Goal: Task Accomplishment & Management: Manage account settings

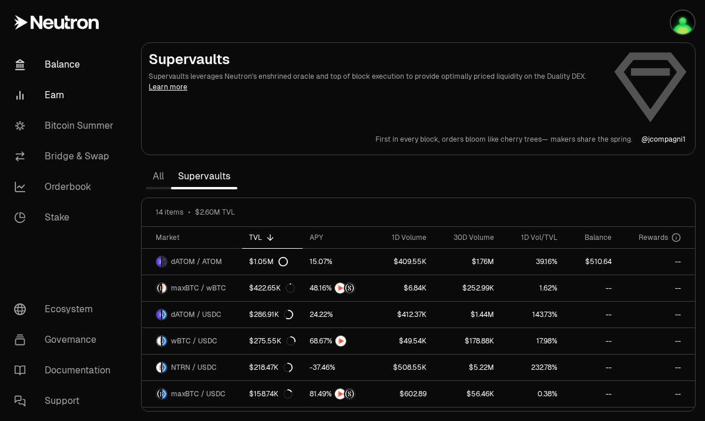
click at [61, 65] on link "Balance" at bounding box center [66, 64] width 122 height 31
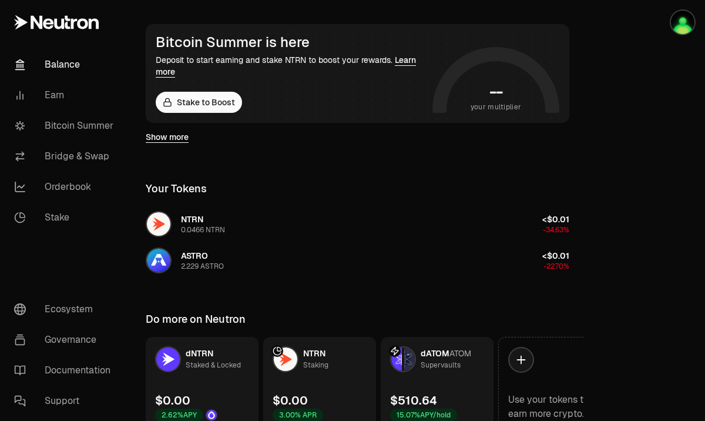
scroll to position [261, 0]
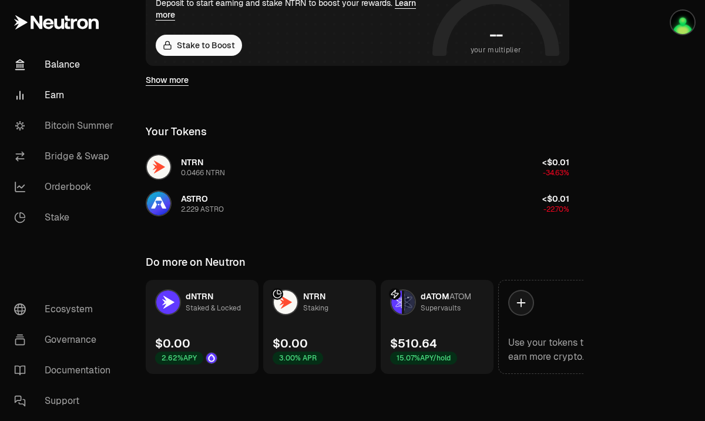
click at [52, 95] on link "Earn" at bounding box center [66, 95] width 122 height 31
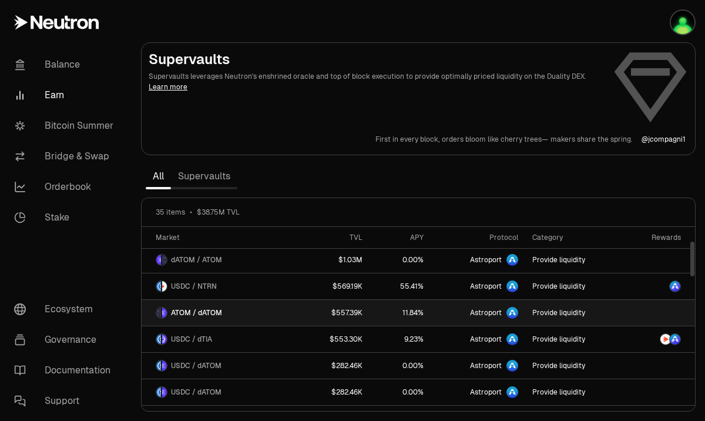
scroll to position [85, 0]
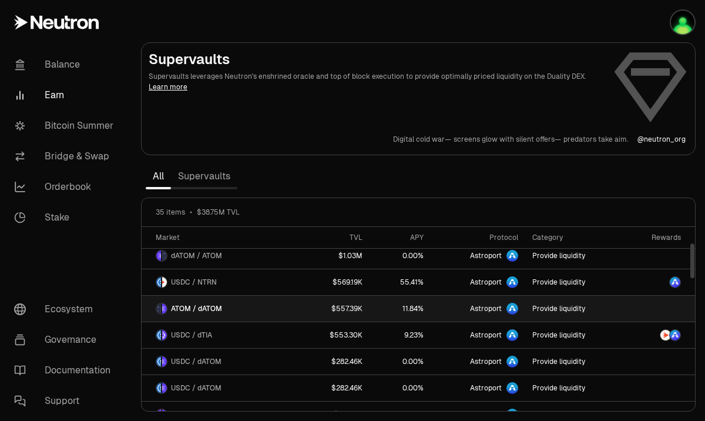
click at [186, 309] on span "ATOM / dATOM" at bounding box center [196, 308] width 51 height 9
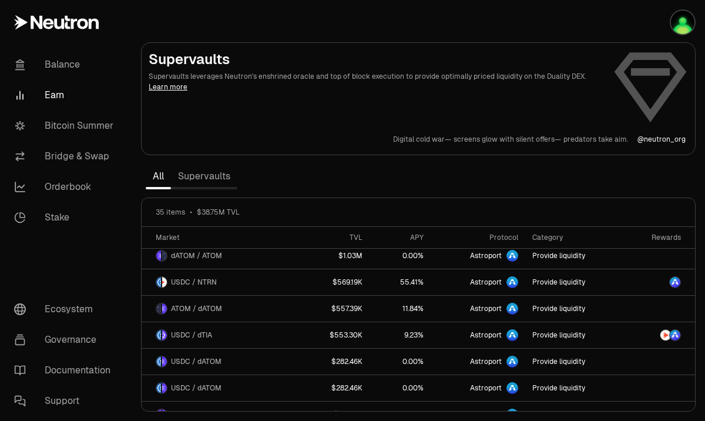
click at [203, 177] on link "Supervaults" at bounding box center [204, 175] width 66 height 23
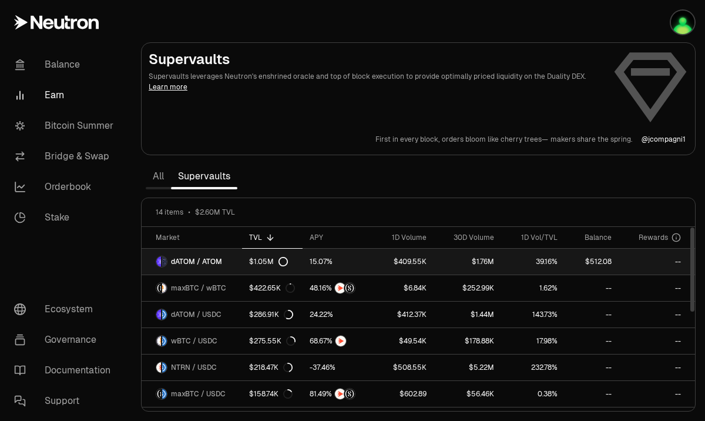
click at [187, 261] on span "dATOM / ATOM" at bounding box center [196, 261] width 51 height 9
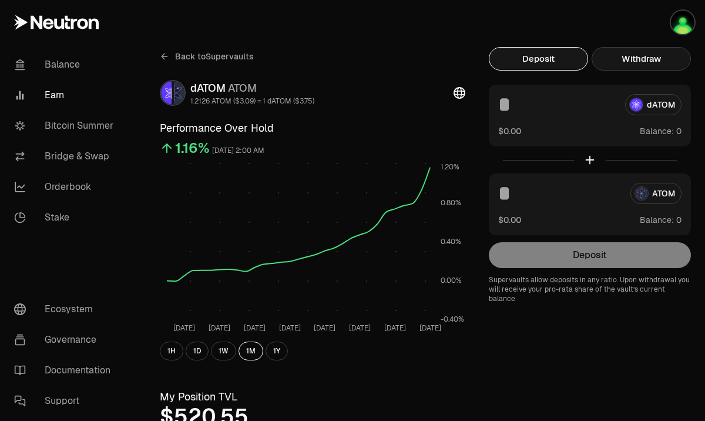
click at [647, 54] on button "Withdraw" at bounding box center [640, 58] width 99 height 23
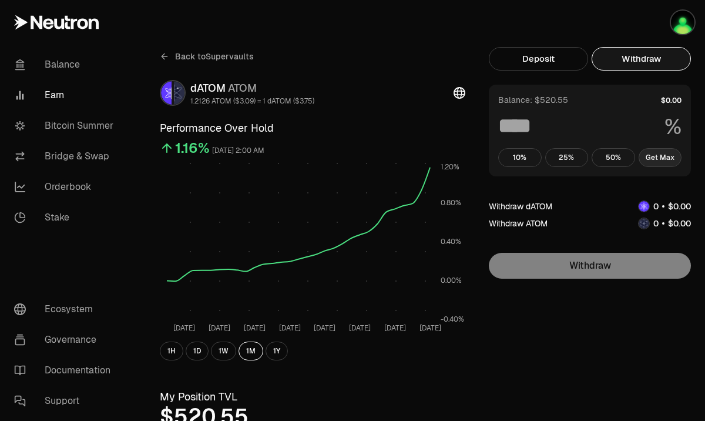
click at [657, 155] on button "Get Max" at bounding box center [659, 157] width 43 height 19
type input "***"
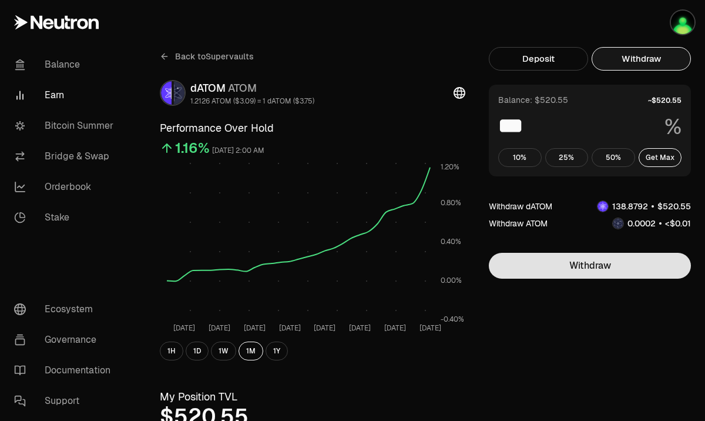
click at [585, 261] on button "Withdraw" at bounding box center [590, 266] width 202 height 26
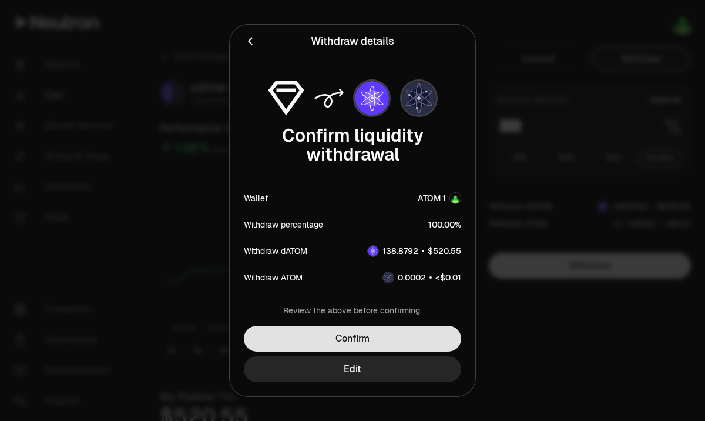
click at [370, 334] on button "Confirm" at bounding box center [352, 338] width 217 height 26
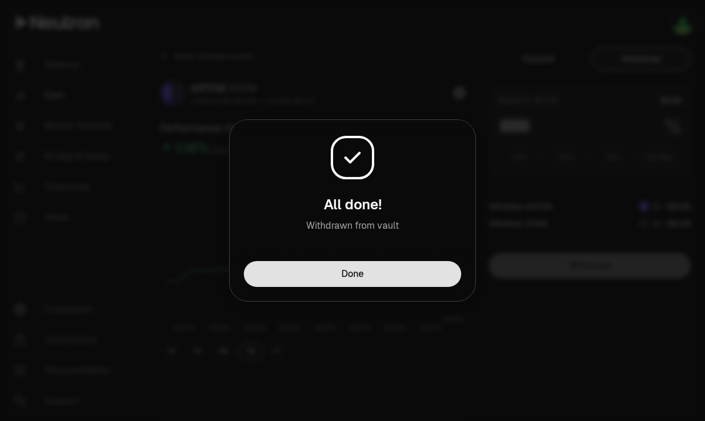
click at [354, 275] on button "Done" at bounding box center [352, 274] width 217 height 26
